Goal: Task Accomplishment & Management: Manage account settings

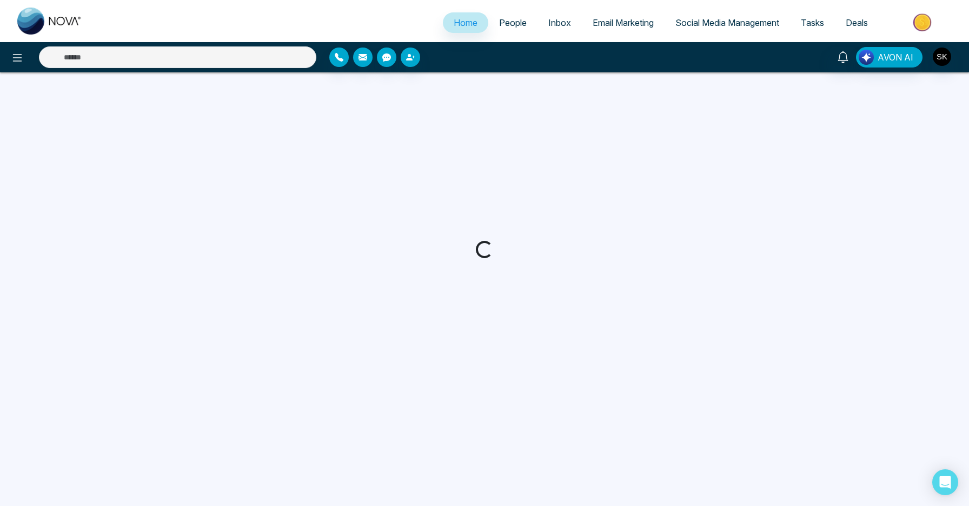
select select "*"
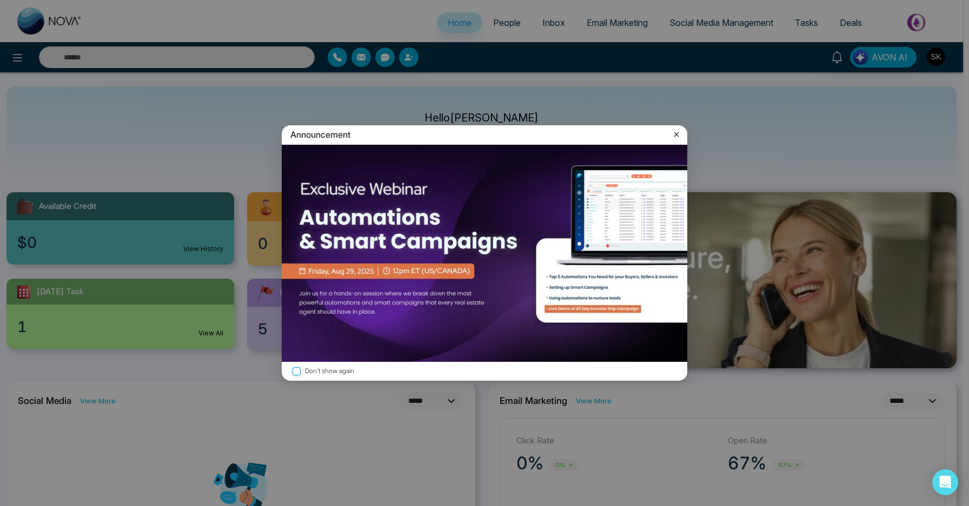
click at [677, 132] on icon at bounding box center [676, 134] width 11 height 11
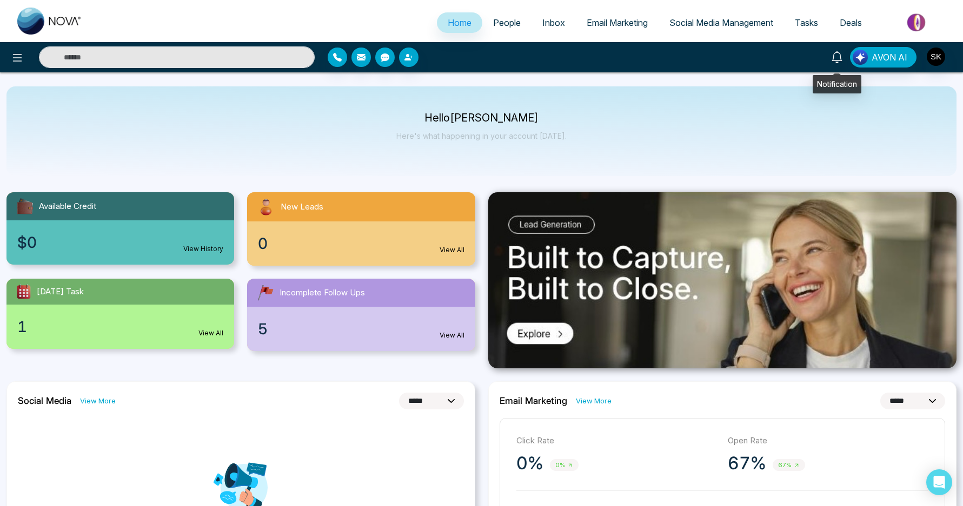
click at [838, 59] on icon at bounding box center [837, 57] width 12 height 12
click at [929, 59] on img "button" at bounding box center [935, 57] width 18 height 18
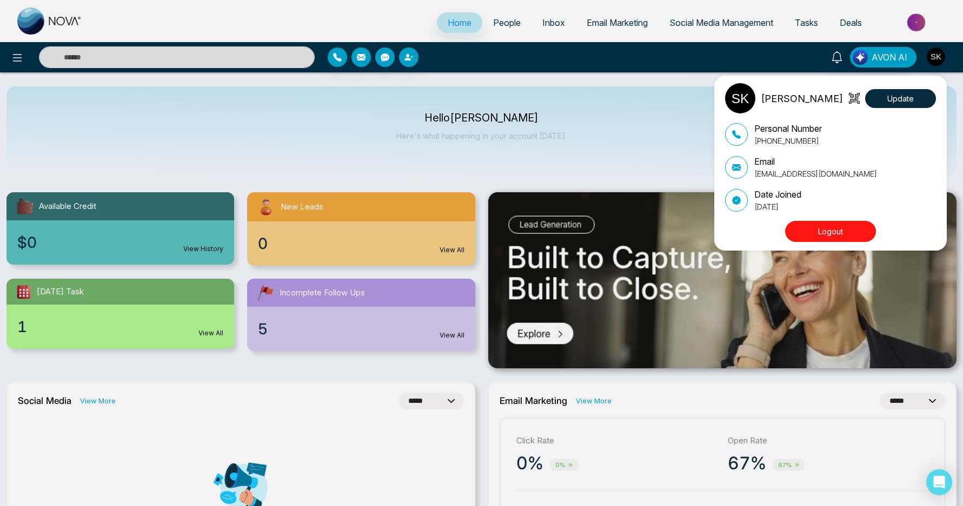
click at [609, 66] on div "[PERSON_NAME] Update Personal Number [PHONE_NUMBER] Email [EMAIL_ADDRESS][DOMAI…" at bounding box center [481, 253] width 963 height 506
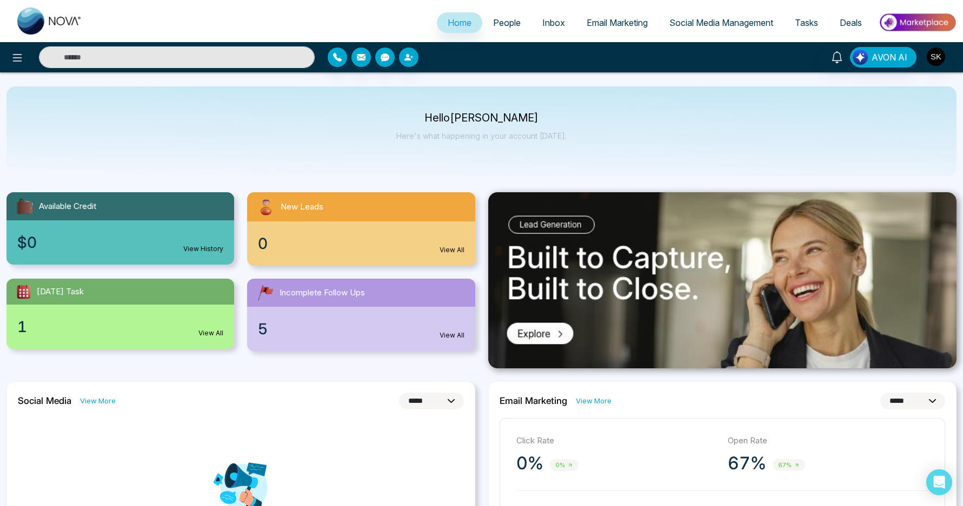
click at [349, 287] on span "Incomplete Follow Ups" at bounding box center [321, 293] width 85 height 12
